Goal: Information Seeking & Learning: Learn about a topic

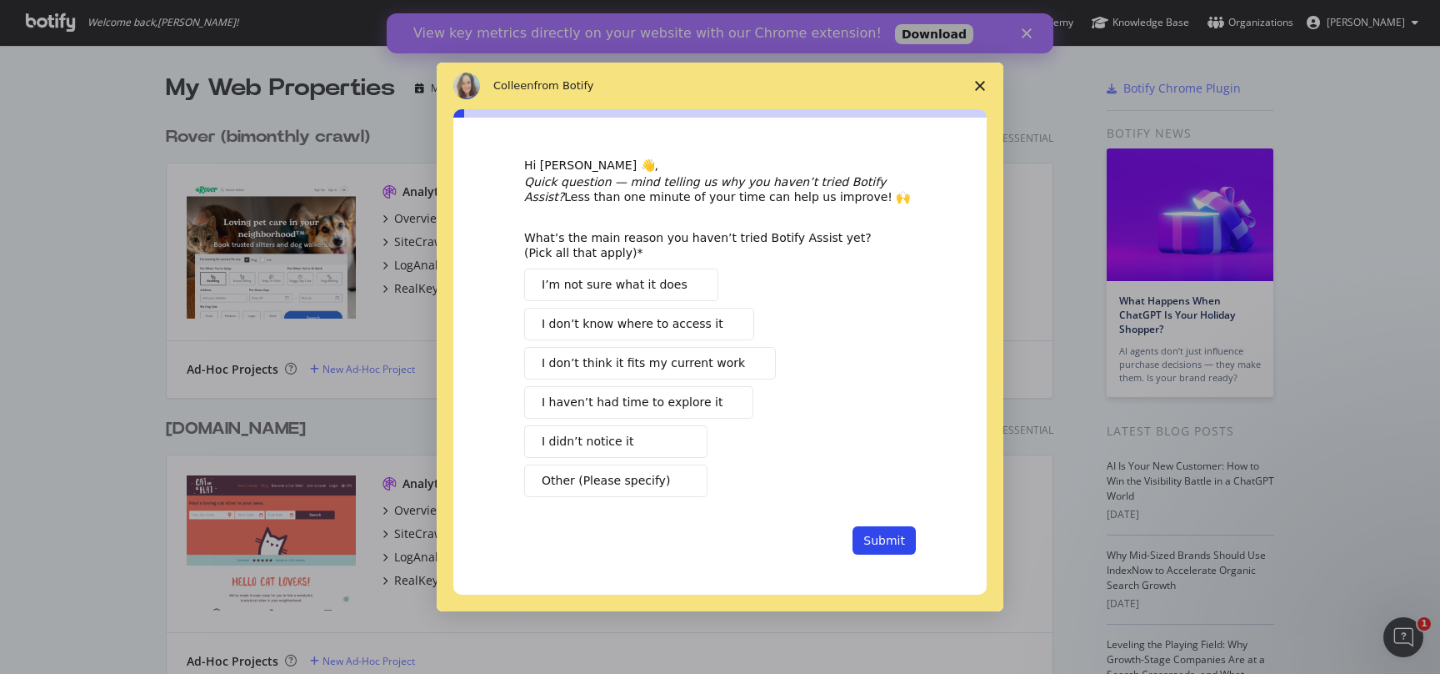
click at [973, 82] on span "Close survey" at bounding box center [980, 86] width 47 height 47
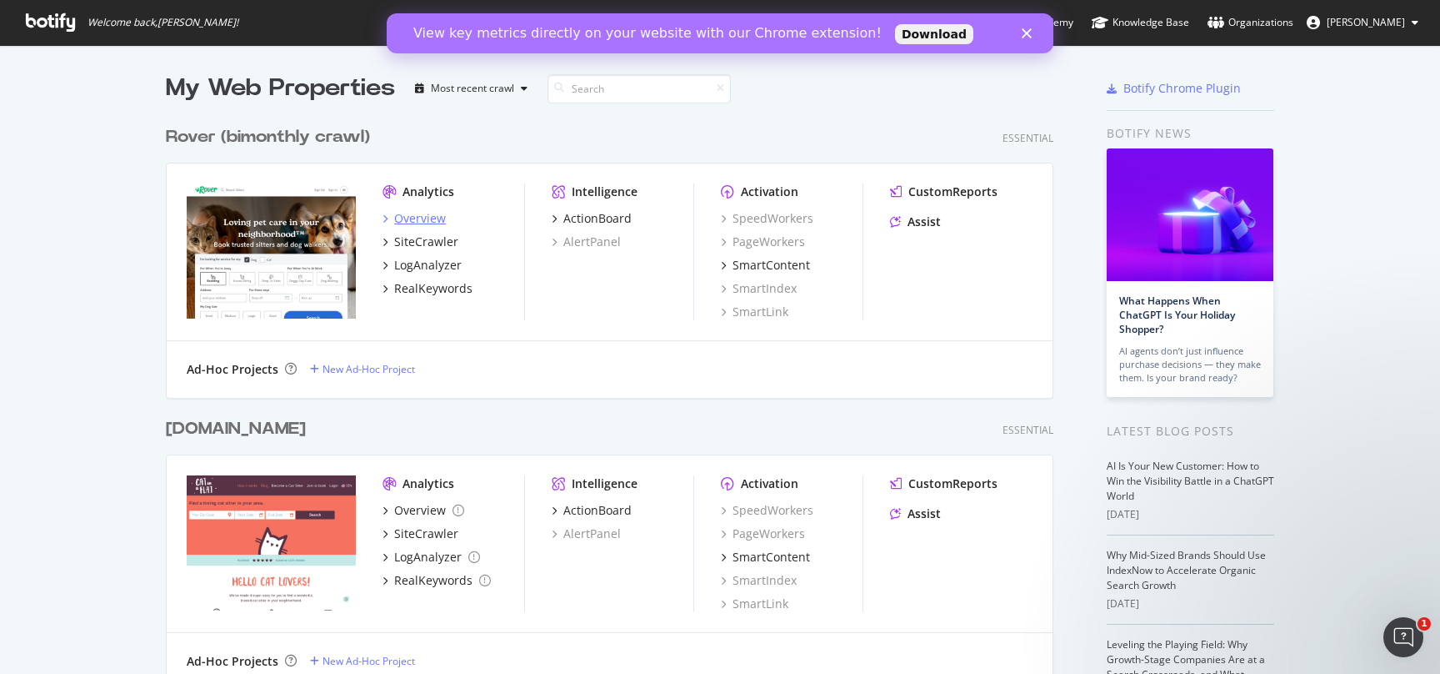
click at [429, 217] on div "Overview" at bounding box center [420, 218] width 52 height 17
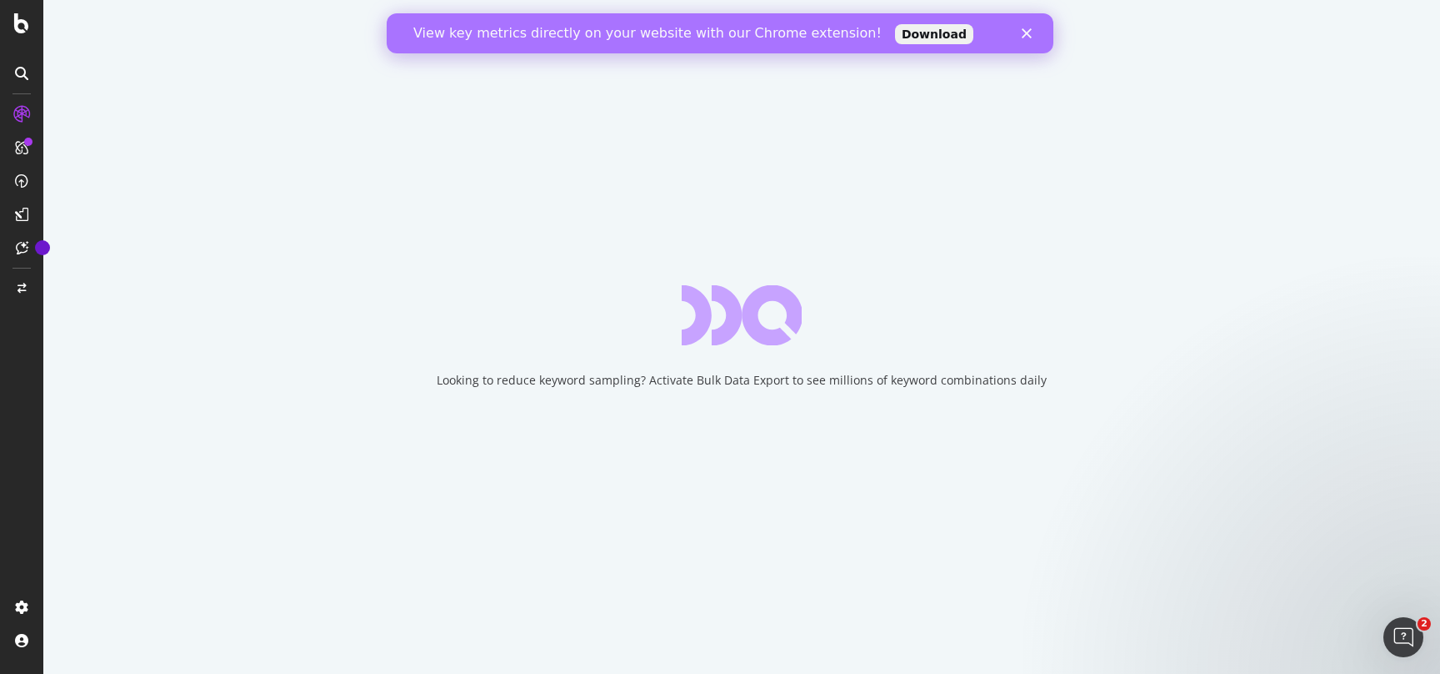
click at [1016, 39] on div "View key metrics directly on your website with our Chrome extension! Download" at bounding box center [720, 33] width 667 height 27
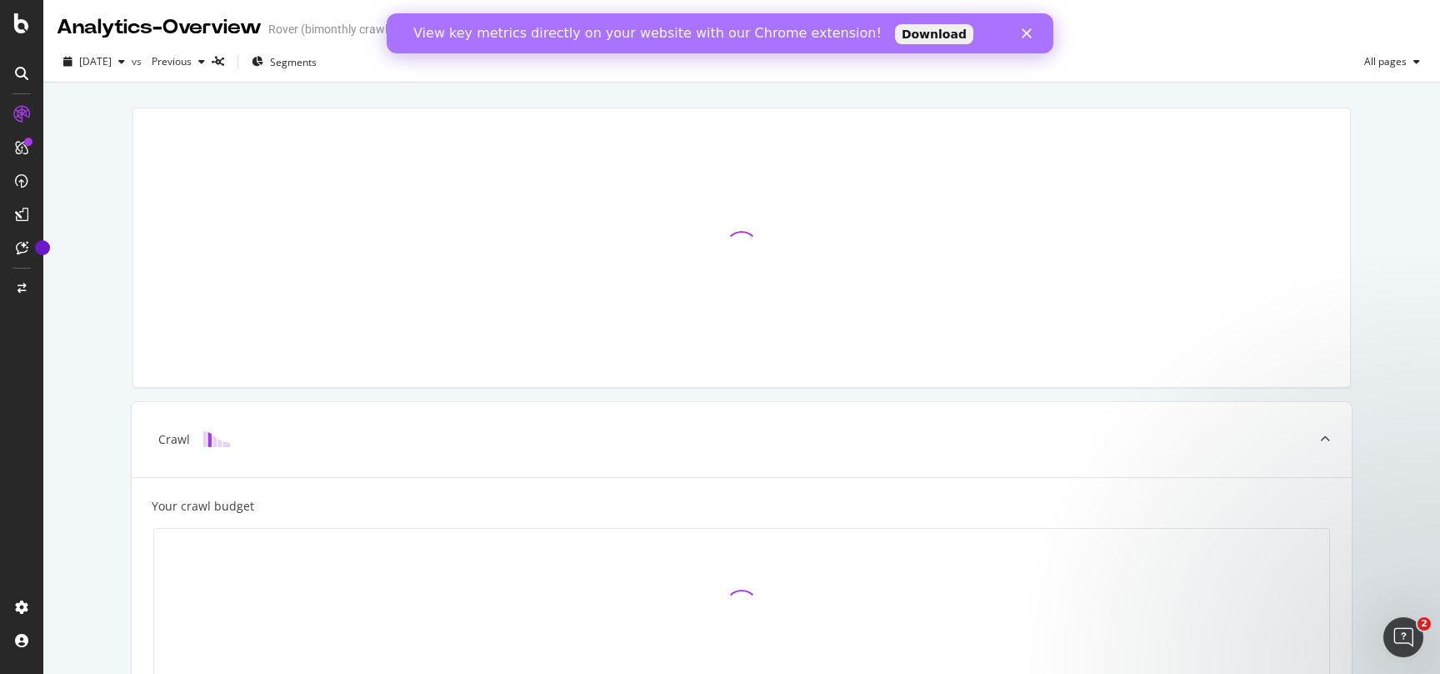
click at [1030, 38] on icon "Close" at bounding box center [1027, 33] width 10 height 10
